Goal: Task Accomplishment & Management: Manage account settings

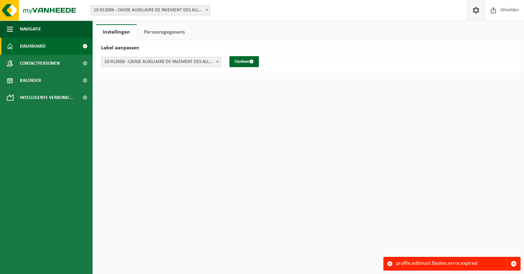
click at [32, 46] on span "Dashboard" at bounding box center [33, 46] width 26 height 17
click at [85, 45] on span at bounding box center [84, 46] width 15 height 17
click at [513, 11] on span "Afmelden" at bounding box center [510, 10] width 22 height 20
click at [62, 47] on link "Dashboard" at bounding box center [46, 46] width 93 height 17
